Goal: Information Seeking & Learning: Learn about a topic

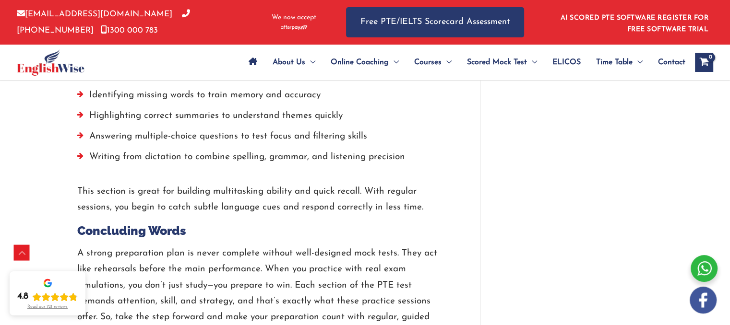
scroll to position [2288, 0]
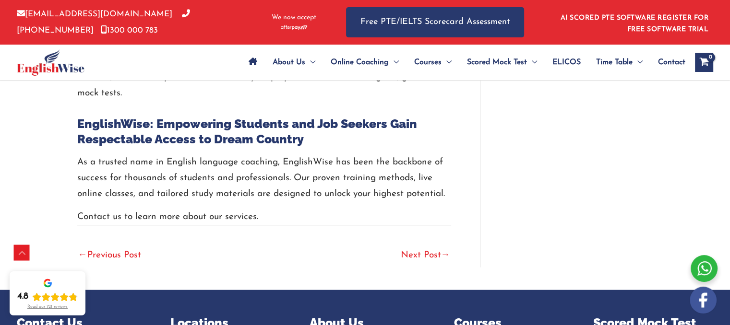
click at [415, 246] on link "Next Post →" at bounding box center [425, 256] width 49 height 21
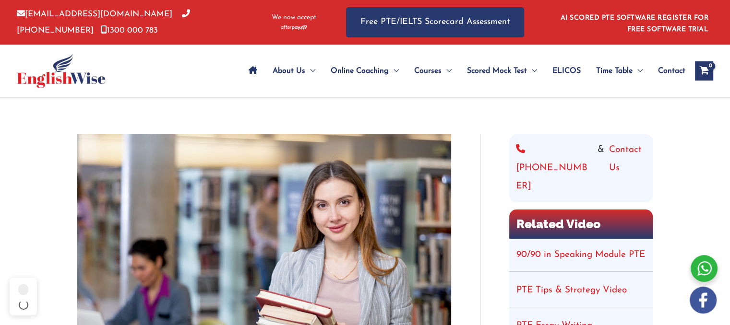
scroll to position [144, 0]
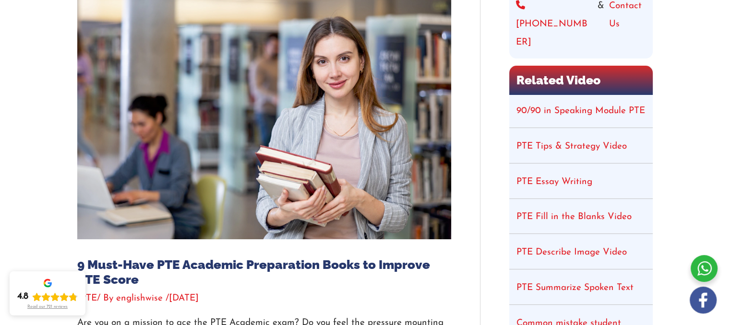
click at [572, 106] on link "90/90 in Speaking Module PTE" at bounding box center [580, 110] width 129 height 9
